Goal: Navigation & Orientation: Find specific page/section

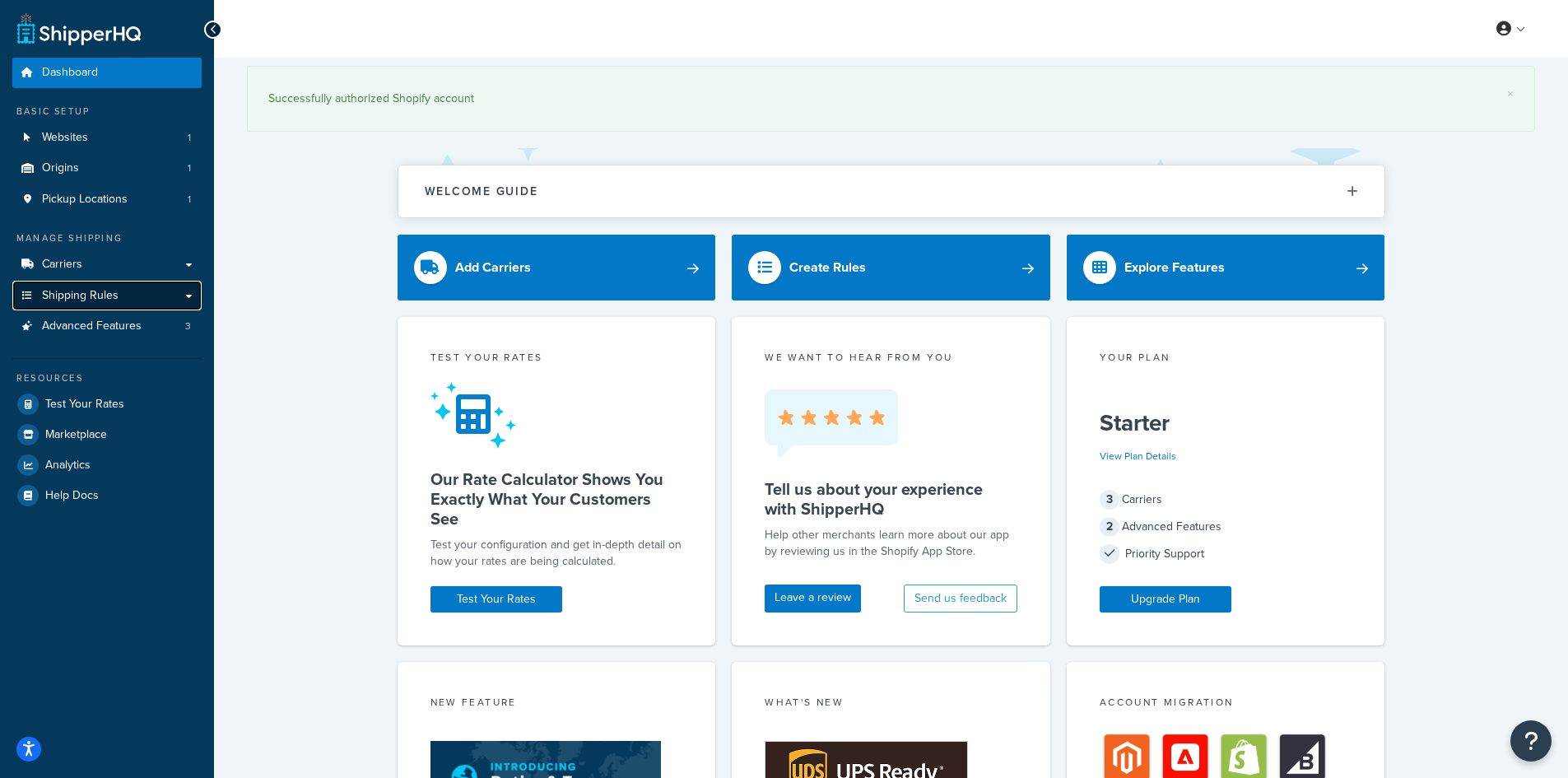
click at [88, 298] on span "Shipping Rules" at bounding box center [80, 296] width 77 height 14
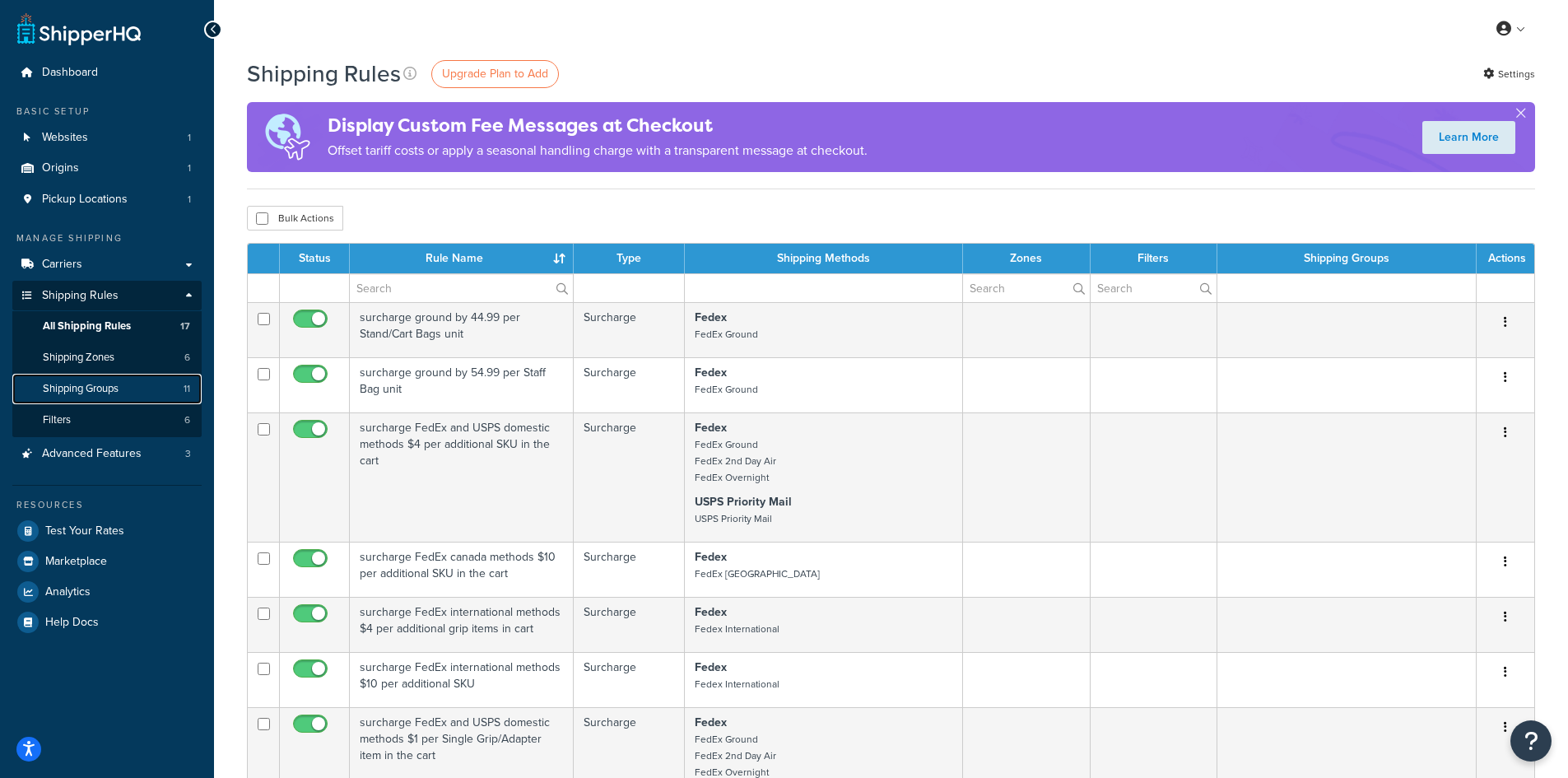
click at [116, 382] on span "Shipping Groups" at bounding box center [81, 389] width 76 height 14
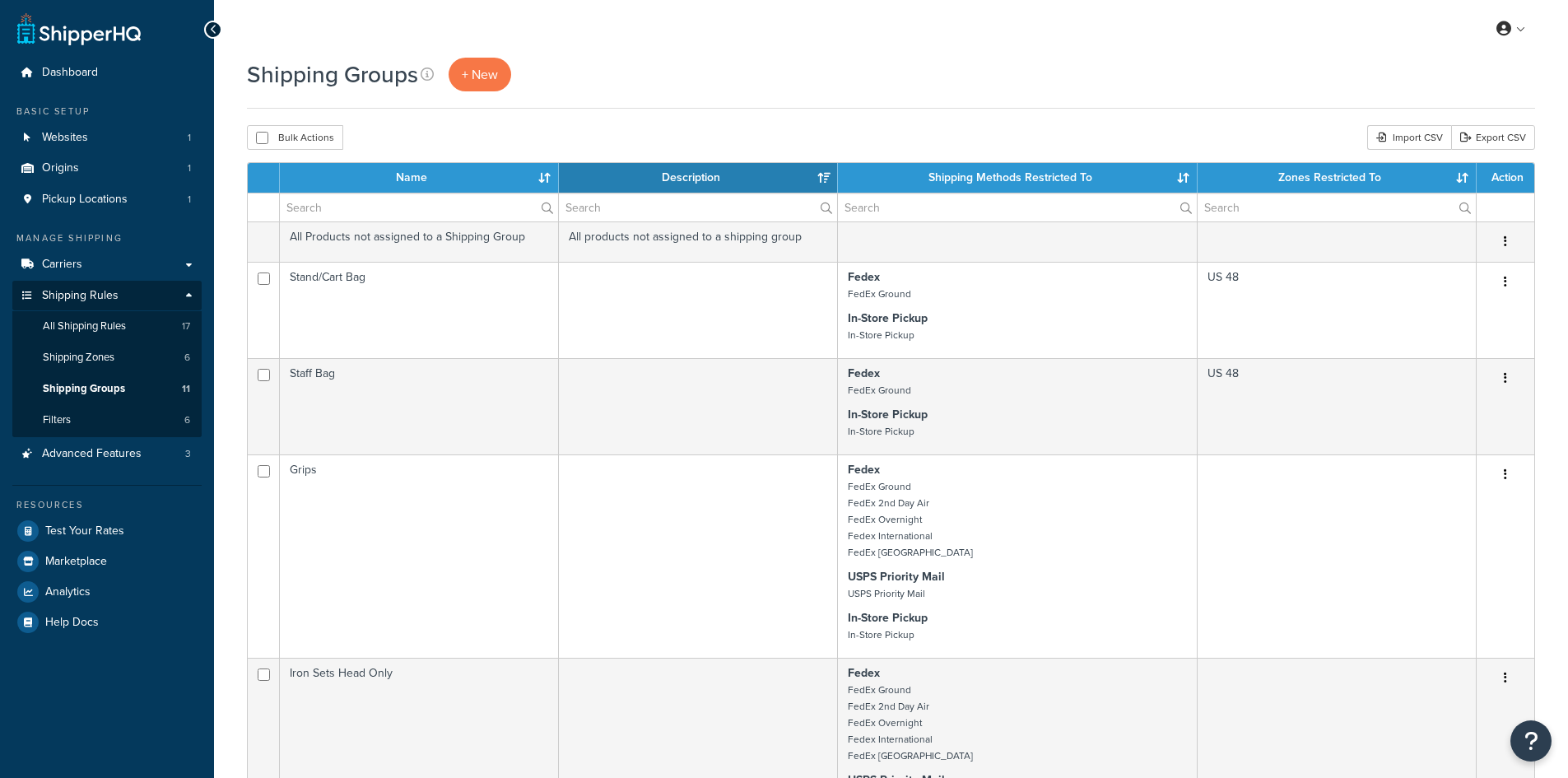
select select "15"
click at [102, 358] on span "Shipping Zones" at bounding box center [79, 358] width 72 height 14
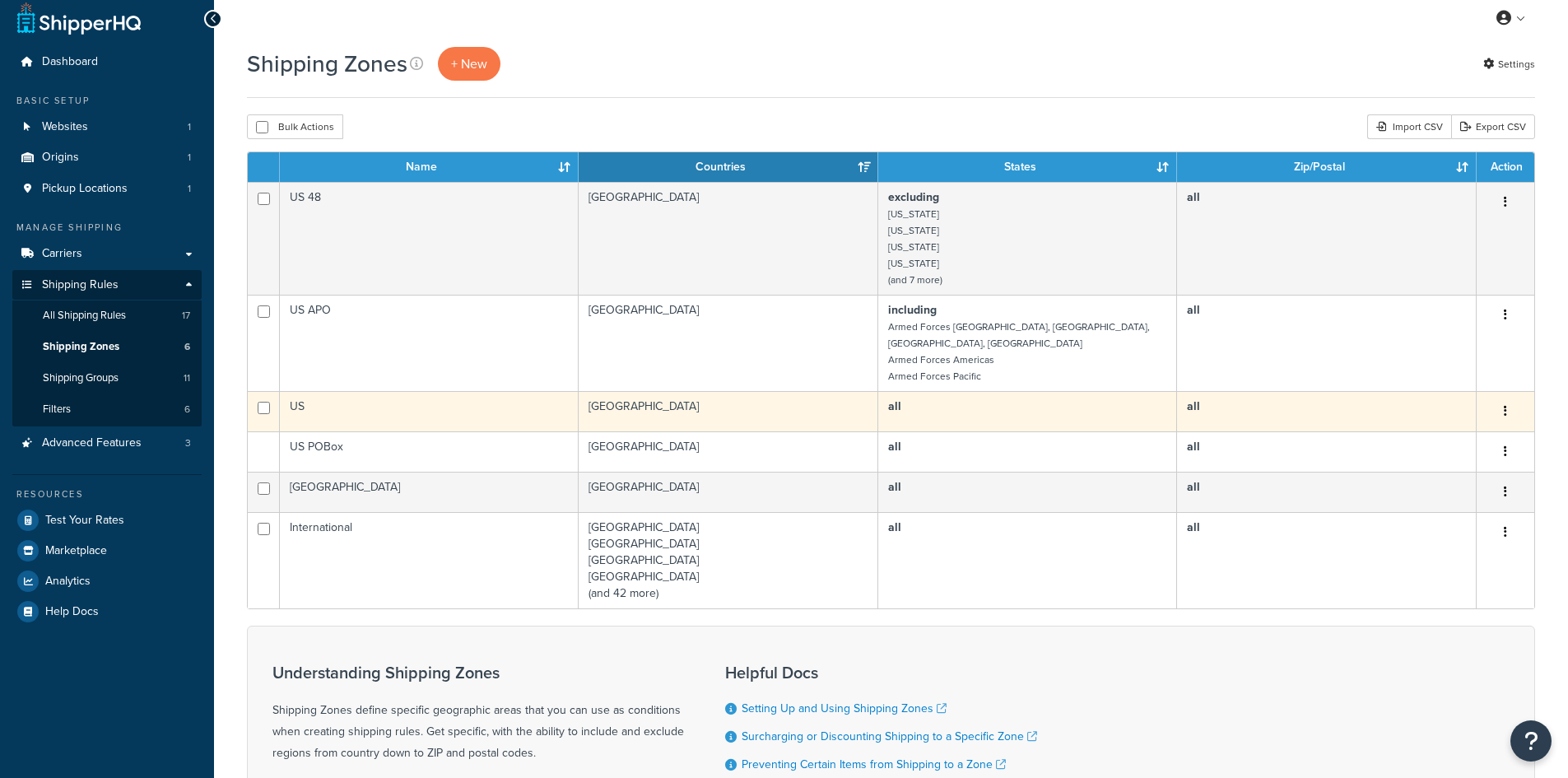
scroll to position [83, 0]
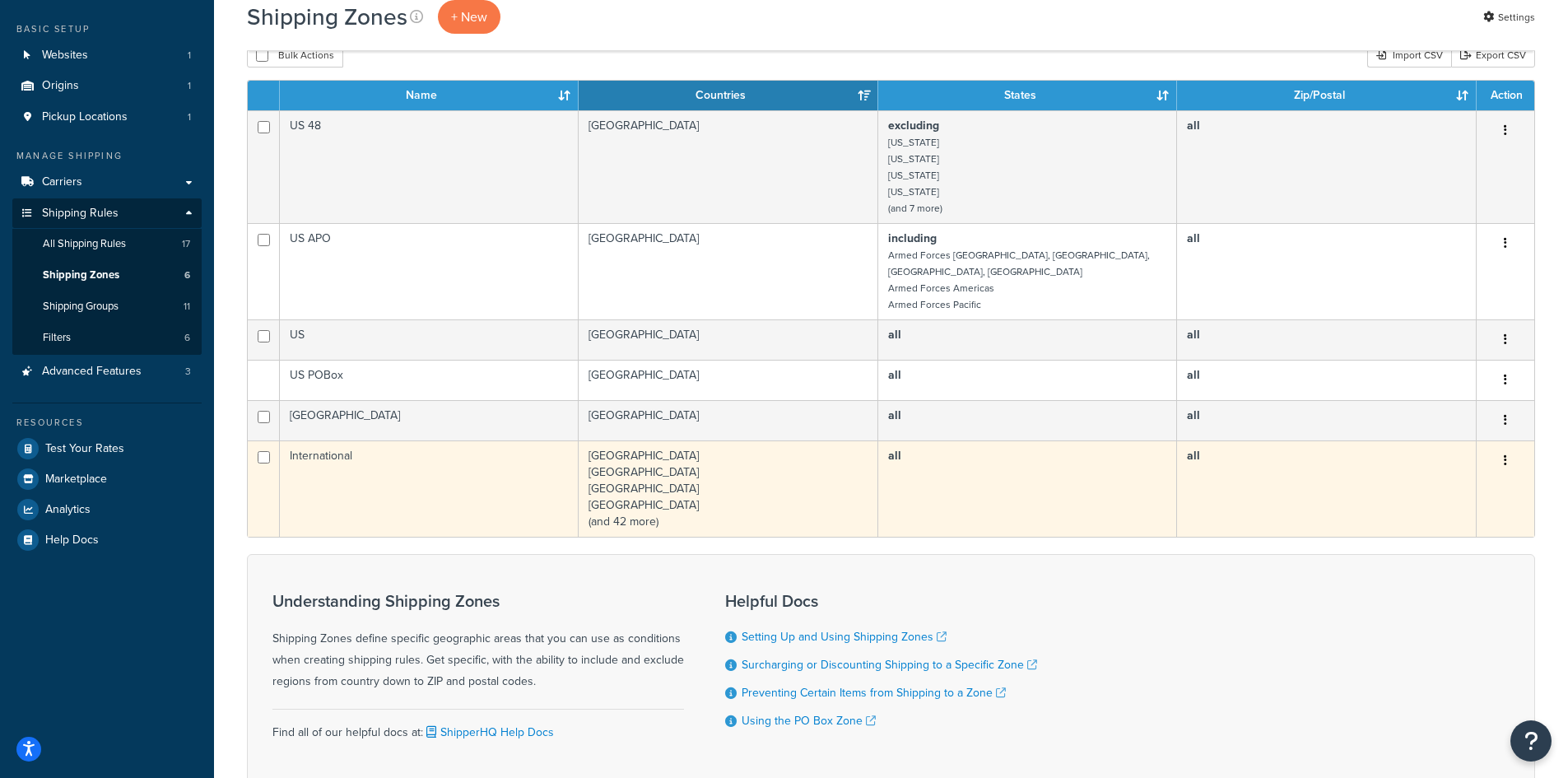
click at [433, 443] on td "International" at bounding box center [429, 488] width 298 height 97
